Goal: Task Accomplishment & Management: Manage account settings

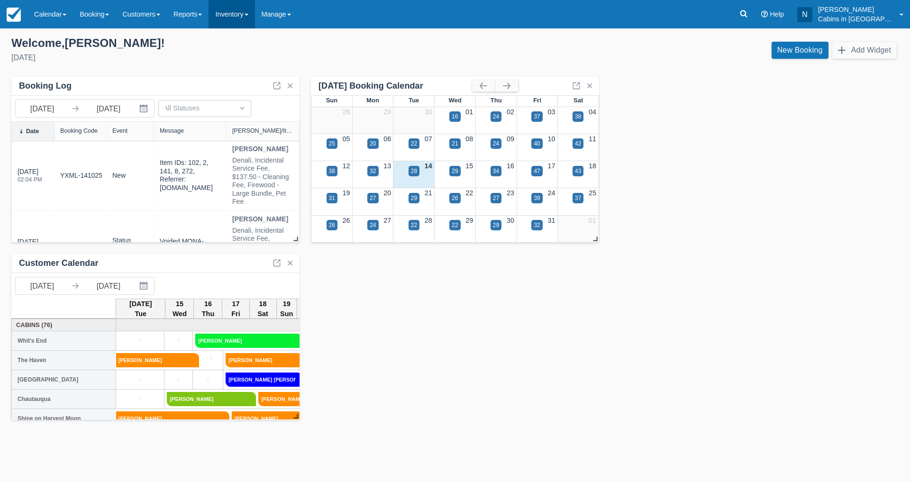
click at [251, 16] on link "Inventory" at bounding box center [231, 14] width 46 height 28
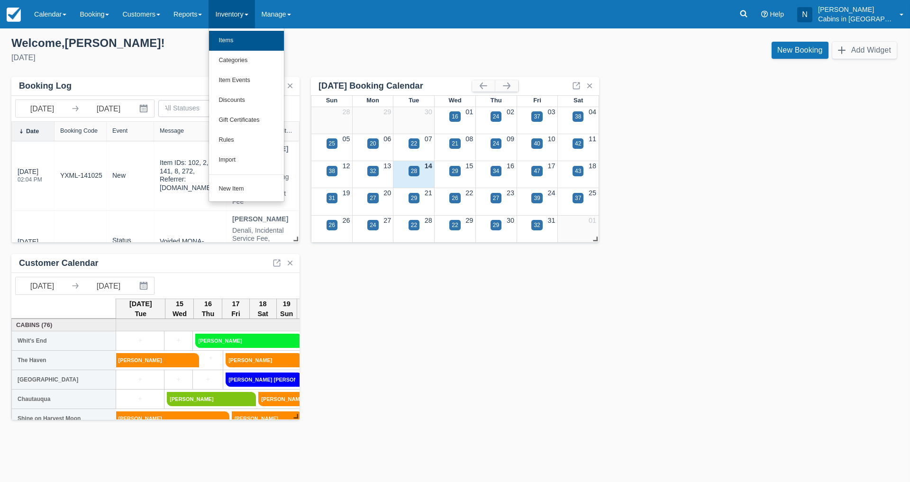
click at [237, 41] on link "Items" at bounding box center [246, 41] width 75 height 20
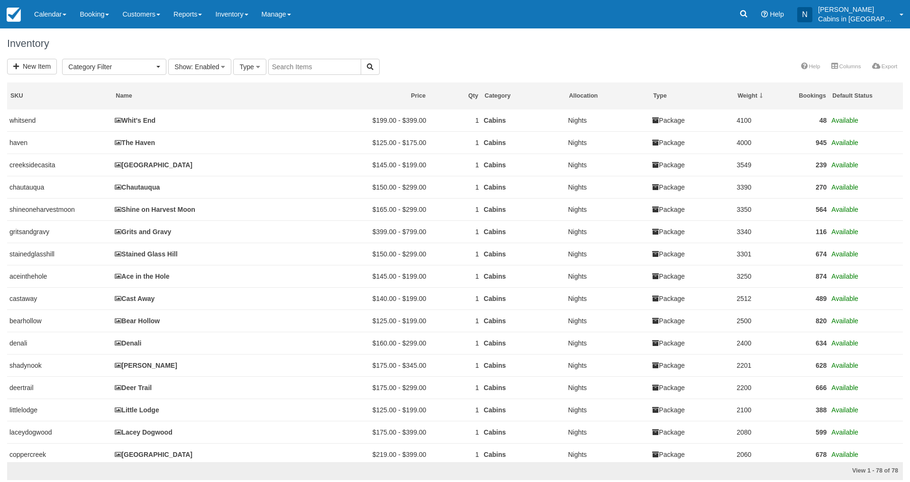
select select
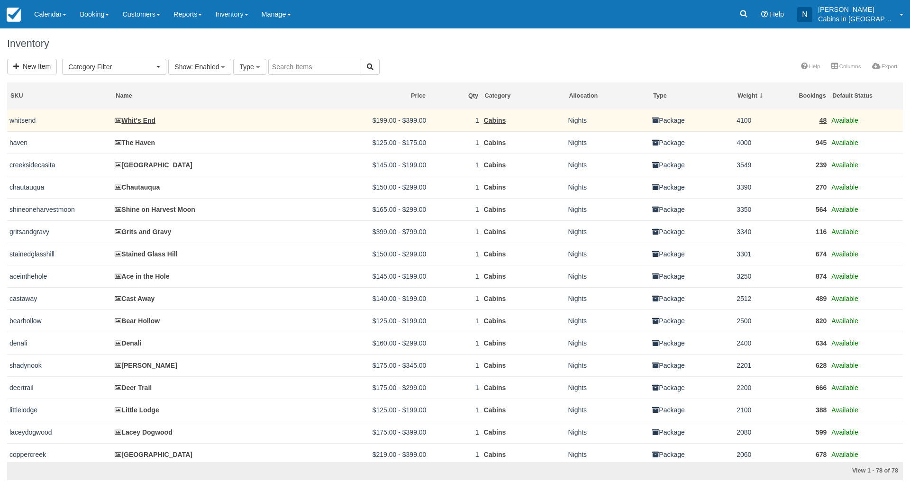
click at [131, 122] on link "Whit's End" at bounding box center [135, 121] width 41 height 8
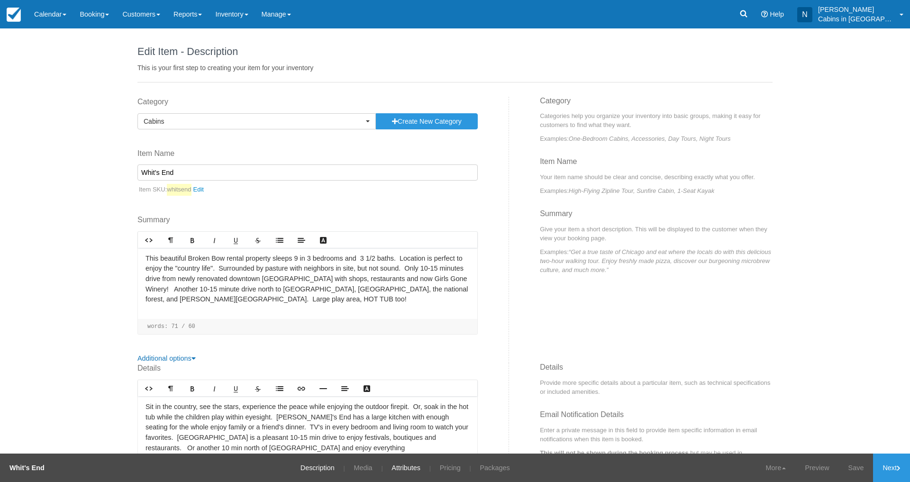
click at [401, 464] on link "Attributes" at bounding box center [405, 467] width 43 height 28
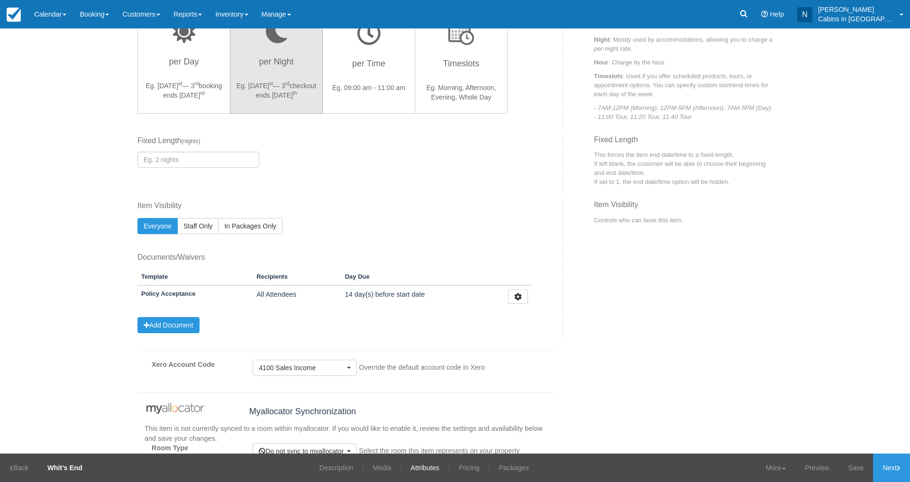
scroll to position [347, 0]
click at [521, 466] on link "Packages" at bounding box center [513, 467] width 44 height 28
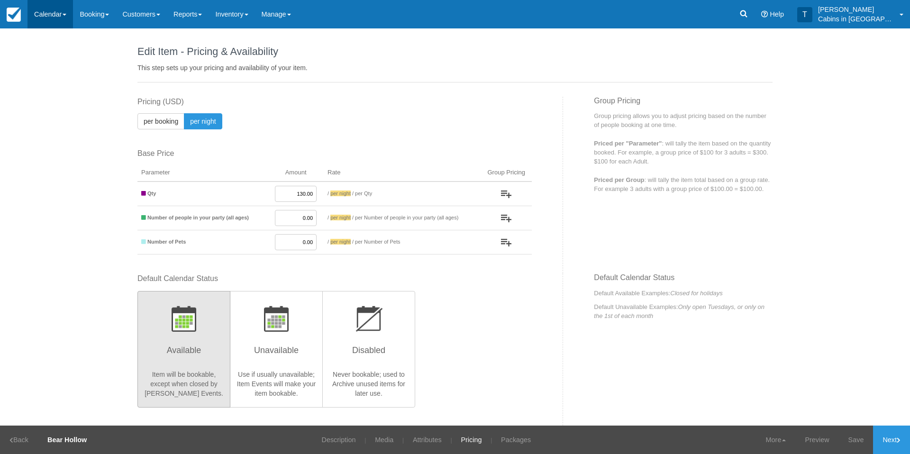
scroll to position [1059, 0]
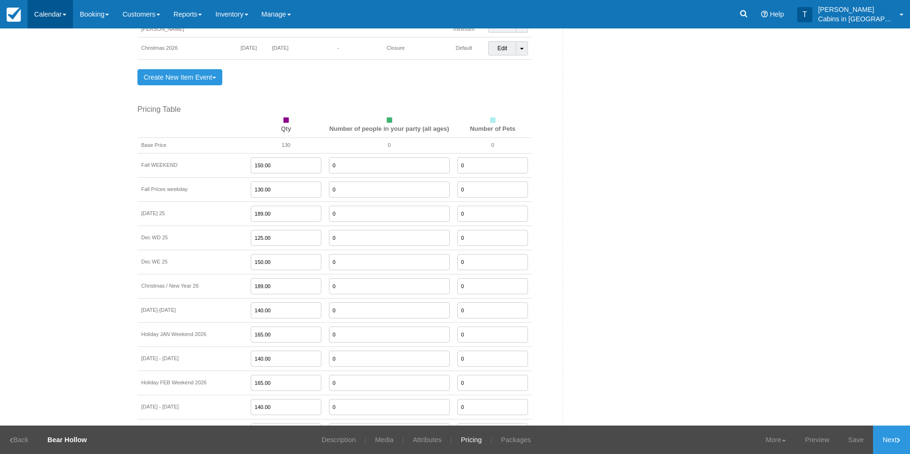
click at [52, 14] on link "Calendar" at bounding box center [49, 14] width 45 height 28
click at [53, 63] on link "Customer" at bounding box center [65, 61] width 75 height 20
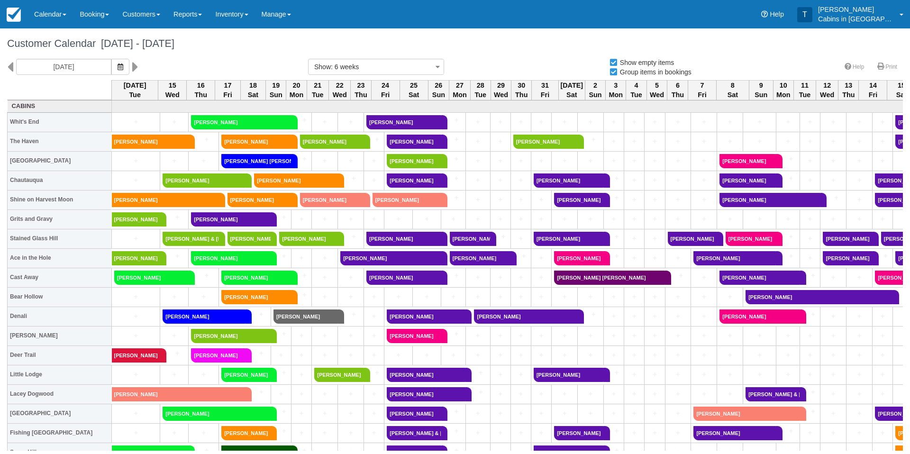
select select
